Goal: Task Accomplishment & Management: Use online tool/utility

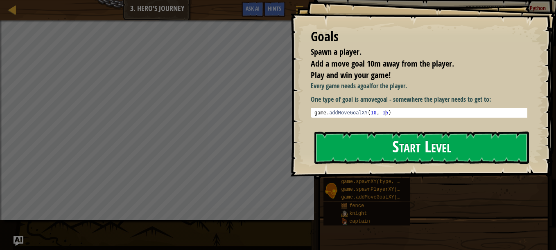
click at [474, 155] on button "Start Level" at bounding box center [421, 148] width 214 height 32
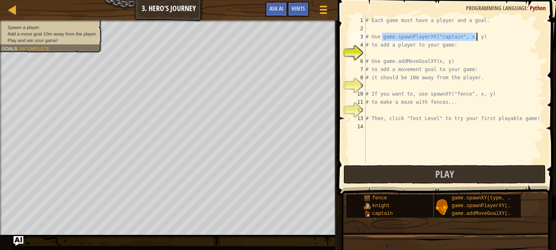
type textarea "# to add a player to your game:"
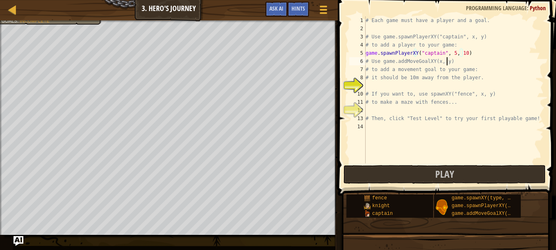
scroll to position [4, 7]
type textarea "# it should be 10m away from the player."
click at [437, 171] on span "Play" at bounding box center [444, 174] width 19 height 13
click at [425, 95] on div "# Each game must have a player and a goal. # Use game.spawnPlayerXY("captain", …" at bounding box center [454, 98] width 180 height 164
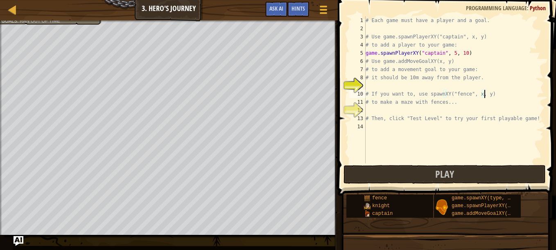
type textarea "# to make a maze with fences..."
type textarea "# If you want to, use spawnXY("fence", x, y)"
paste textarea "spawnXY("fence", x, y)"
click at [367, 86] on div "# Each game must have a player and a goal. # Use game.spawnPlayerXY("captain", …" at bounding box center [454, 98] width 180 height 164
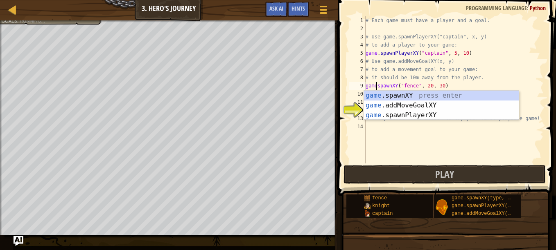
scroll to position [4, 1]
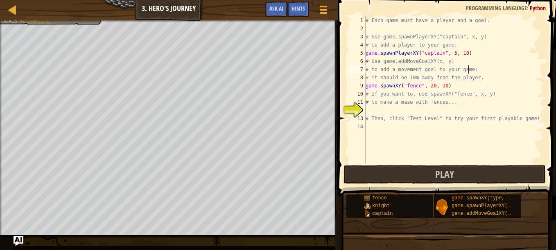
click at [489, 67] on div "# Each game must have a player and a goal. # Use game.spawnPlayerXY("captain", …" at bounding box center [454, 98] width 180 height 164
type textarea "# to add a movement goal to your game:"
click at [450, 171] on span "Play" at bounding box center [444, 174] width 19 height 13
